Goal: Task Accomplishment & Management: Use online tool/utility

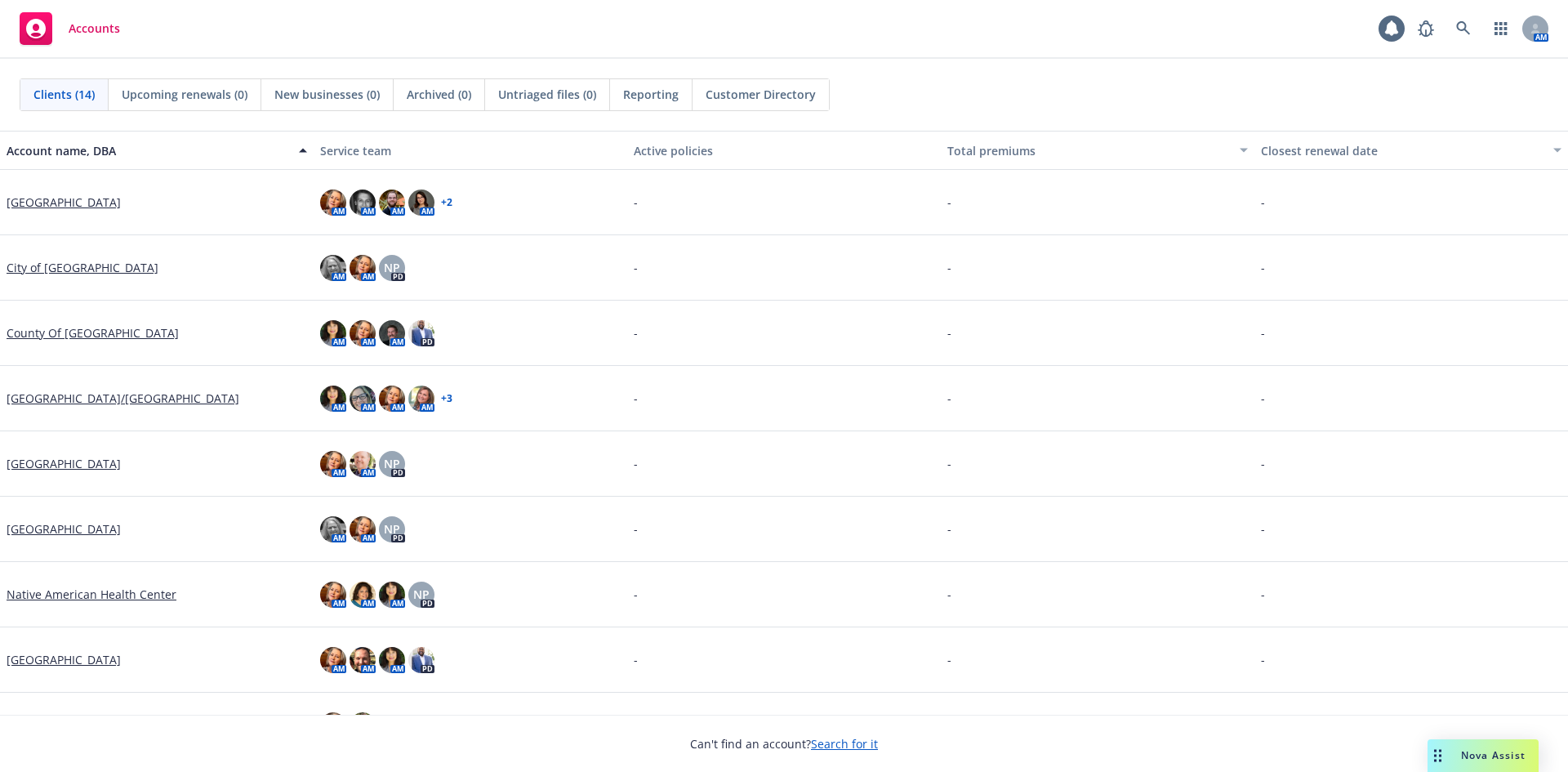
click at [858, 746] on link "Search for it" at bounding box center [843, 743] width 67 height 15
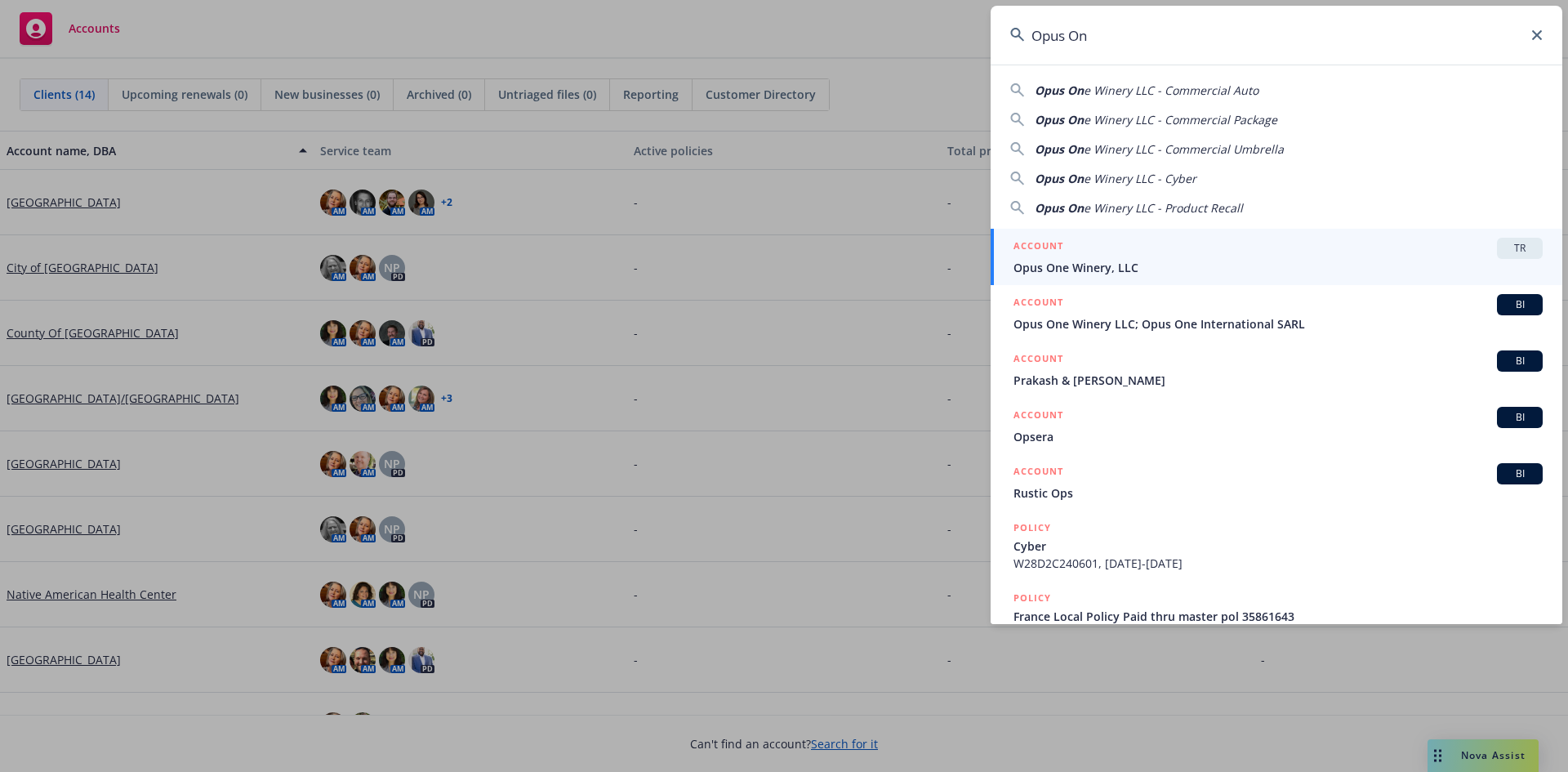
type input "Opus One"
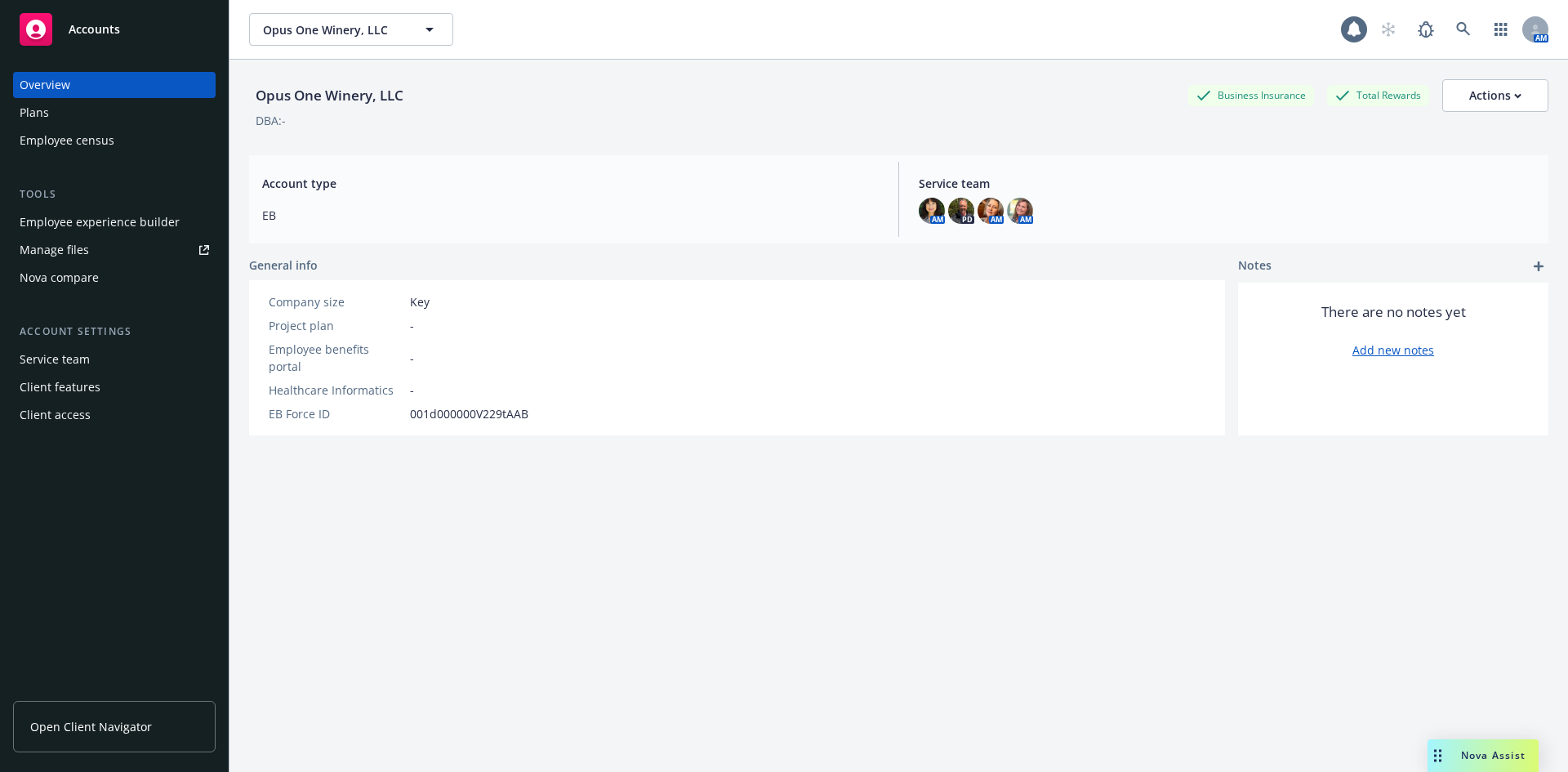
click at [137, 736] on link "Open Client Navigator" at bounding box center [114, 726] width 202 height 51
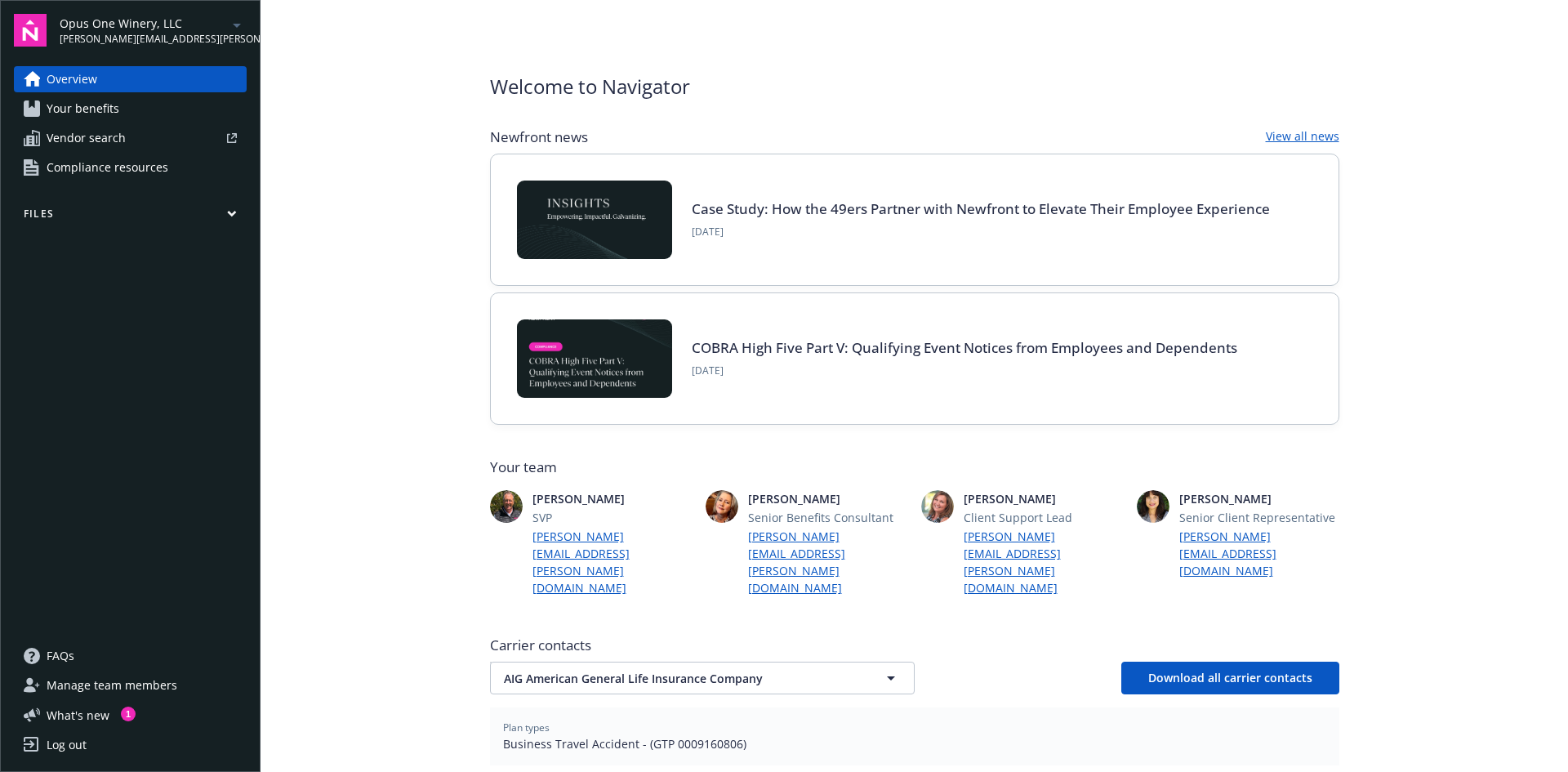
click at [100, 22] on span "Opus One Winery, LLC" at bounding box center [143, 23] width 167 height 17
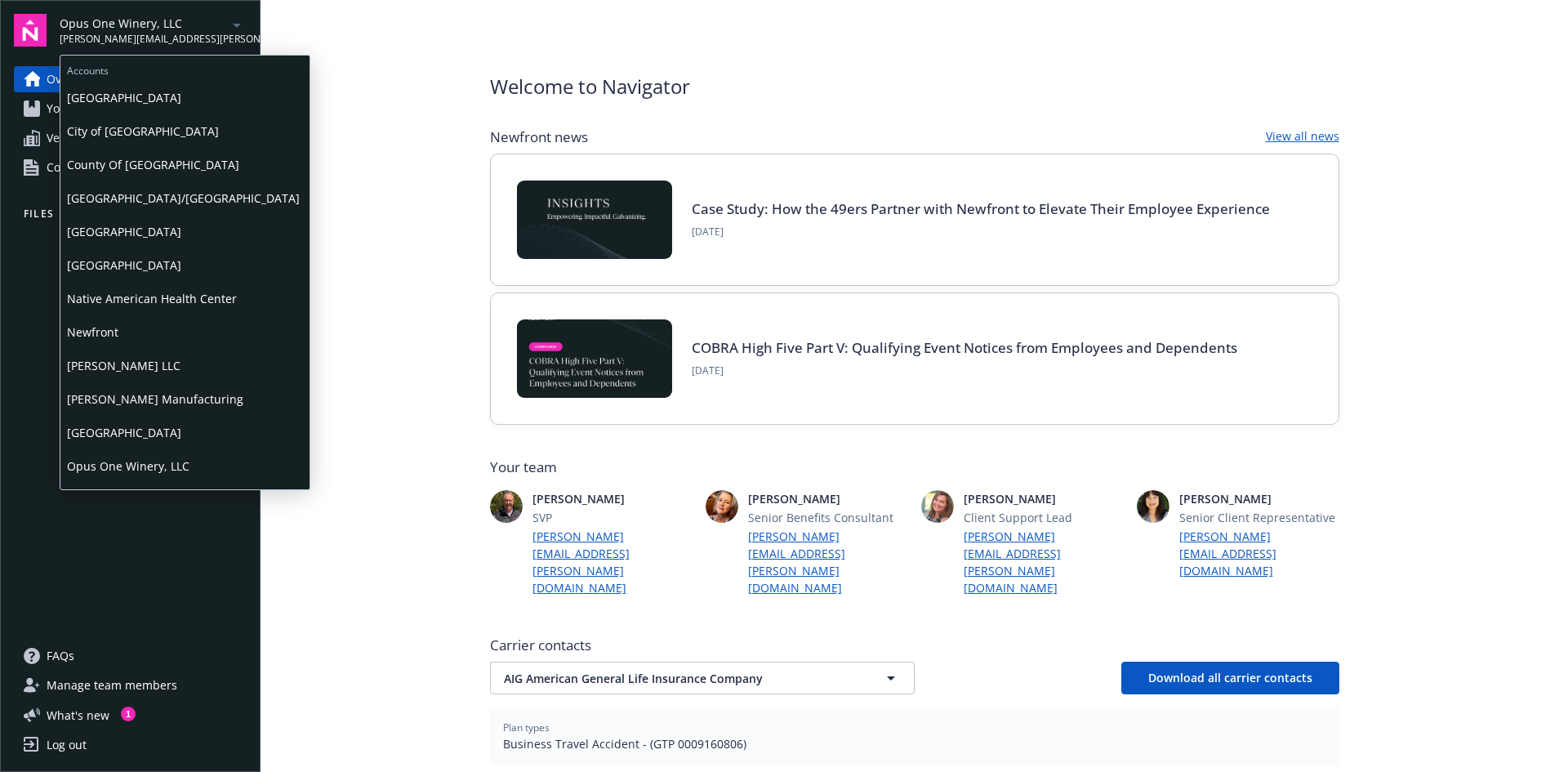
click at [89, 128] on span "City of [GEOGRAPHIC_DATA]" at bounding box center [185, 132] width 236 height 34
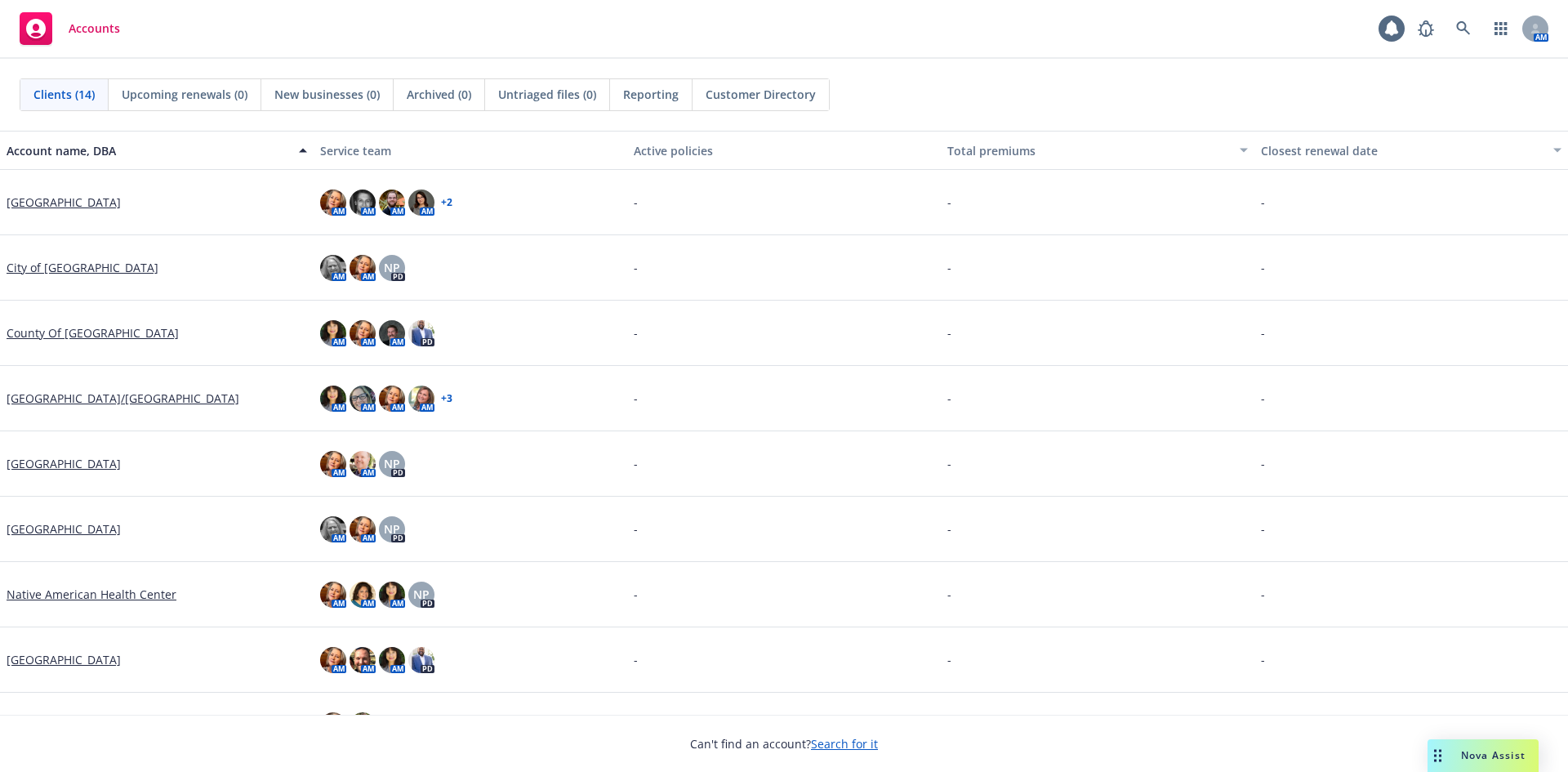
click at [1495, 759] on span "Nova Assist" at bounding box center [1493, 755] width 64 height 13
